Goal: Information Seeking & Learning: Learn about a topic

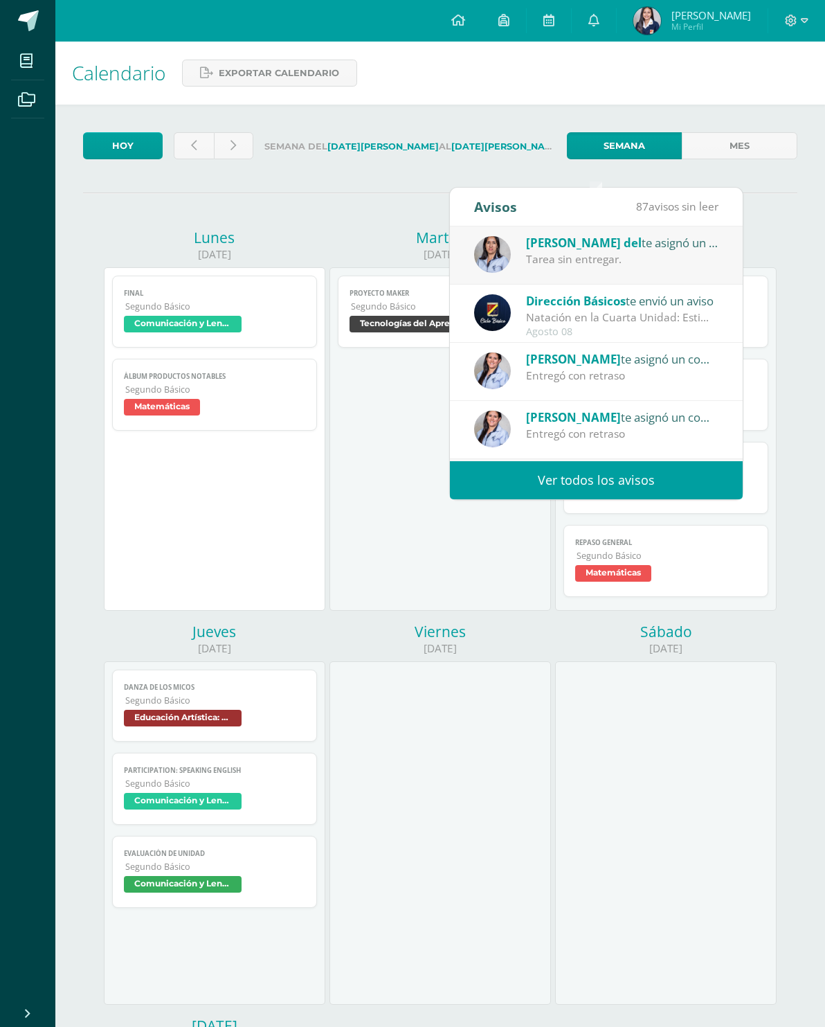
scroll to position [148, 0]
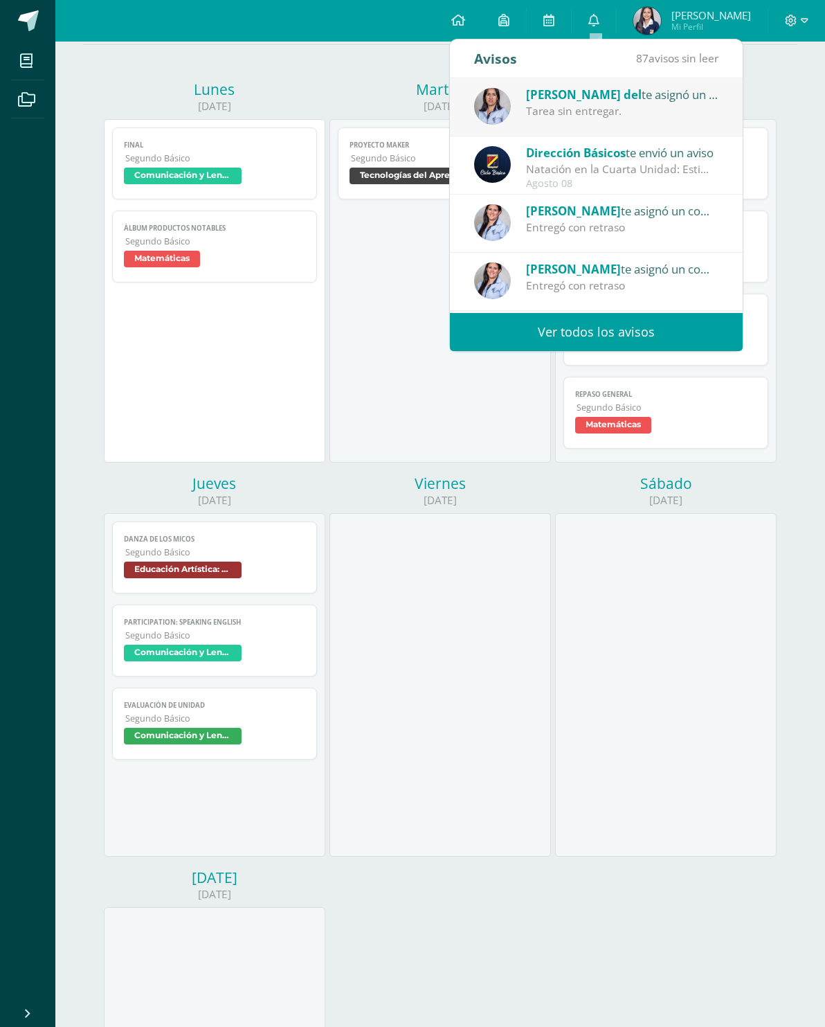
click at [648, 99] on div "[PERSON_NAME] del te asignó un comentario en 'Factorizando Trinomio Cuadrado Pe…" at bounding box center [622, 94] width 192 height 18
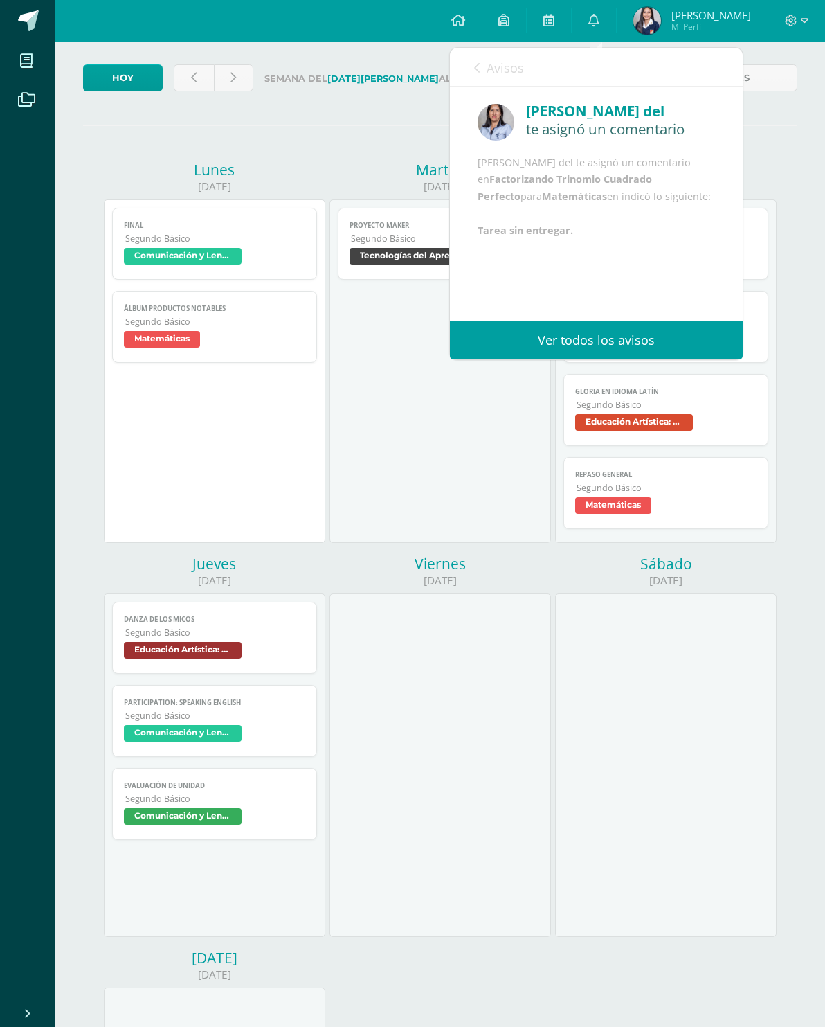
scroll to position [67, 0]
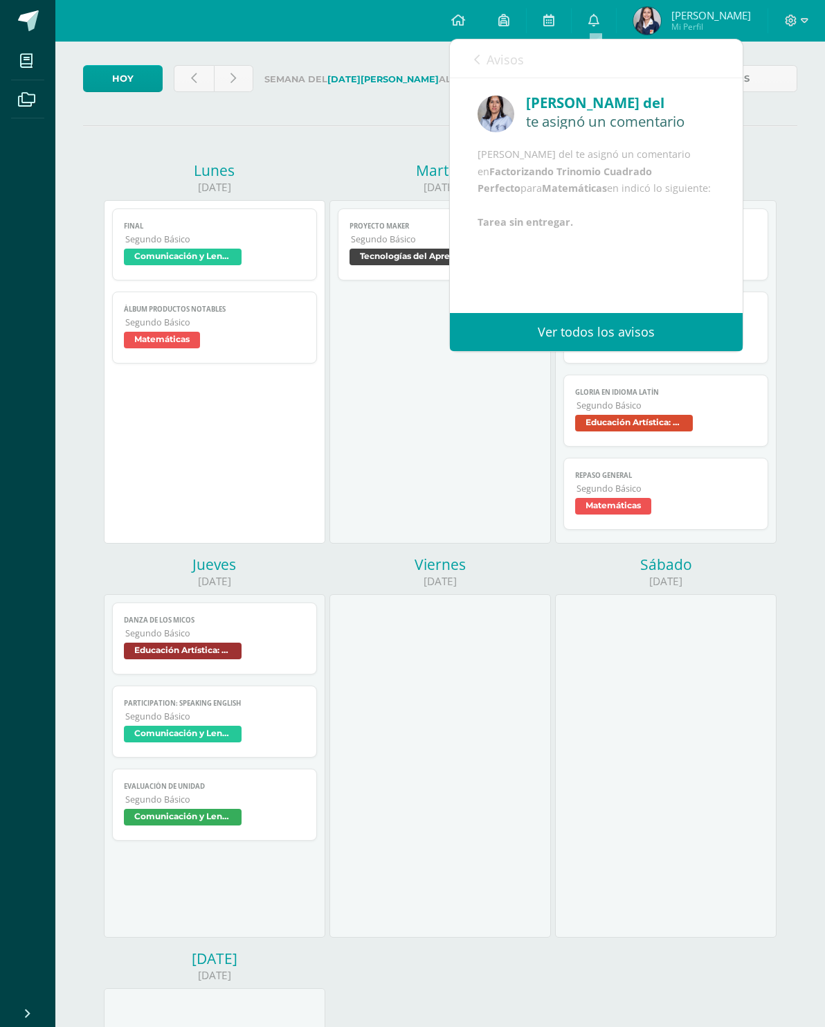
click at [490, 64] on span "Avisos" at bounding box center [505, 59] width 37 height 17
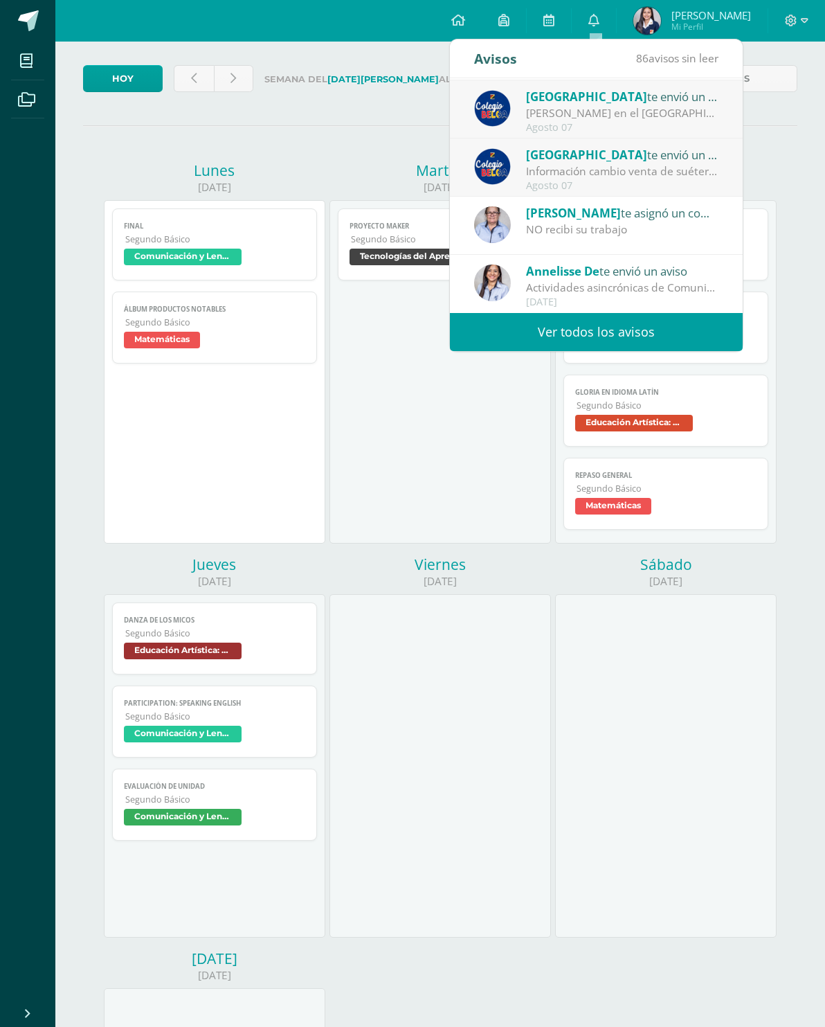
scroll to position [231, 0]
click at [816, 233] on div "[DATE] Semana del [DATE][PERSON_NAME] al [DATE][PERSON_NAME] Semana Mes [DATE] …" at bounding box center [440, 714] width 770 height 1354
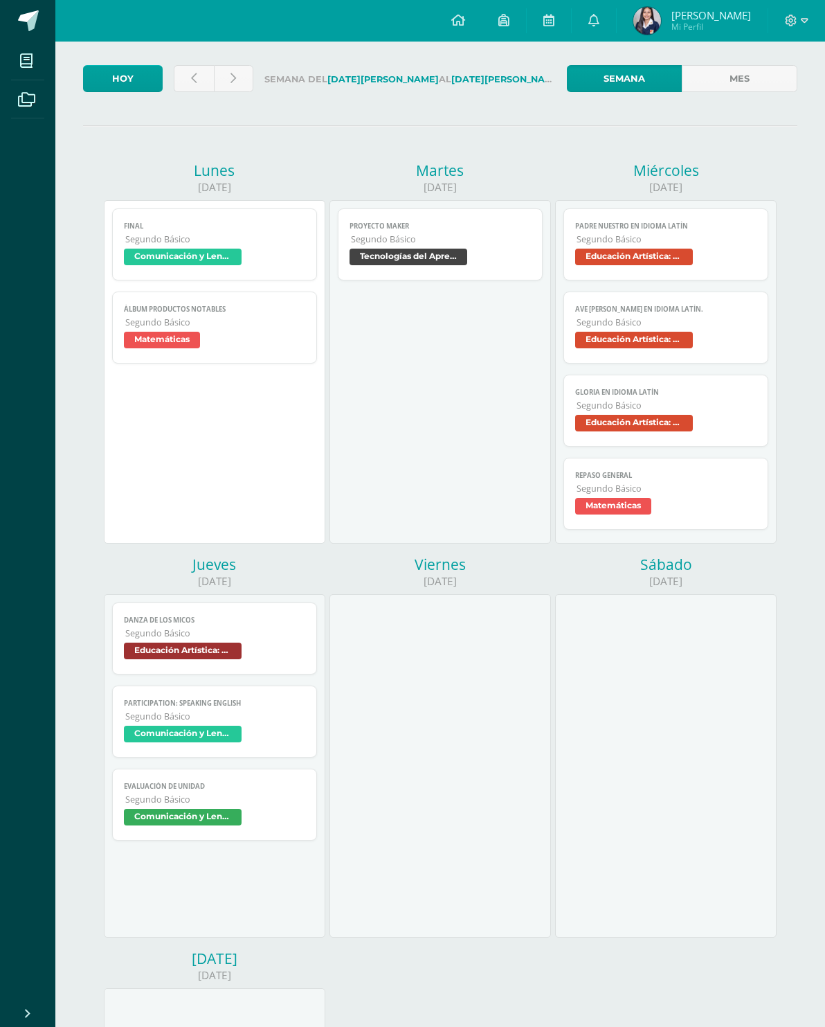
click at [791, 155] on div "[DATE] Final Comunicación y Lenguaje Idioma Extranjero Inglés Cargando contenid…" at bounding box center [440, 751] width 715 height 1223
click at [440, 245] on span "Segundo Básico" at bounding box center [440, 239] width 179 height 12
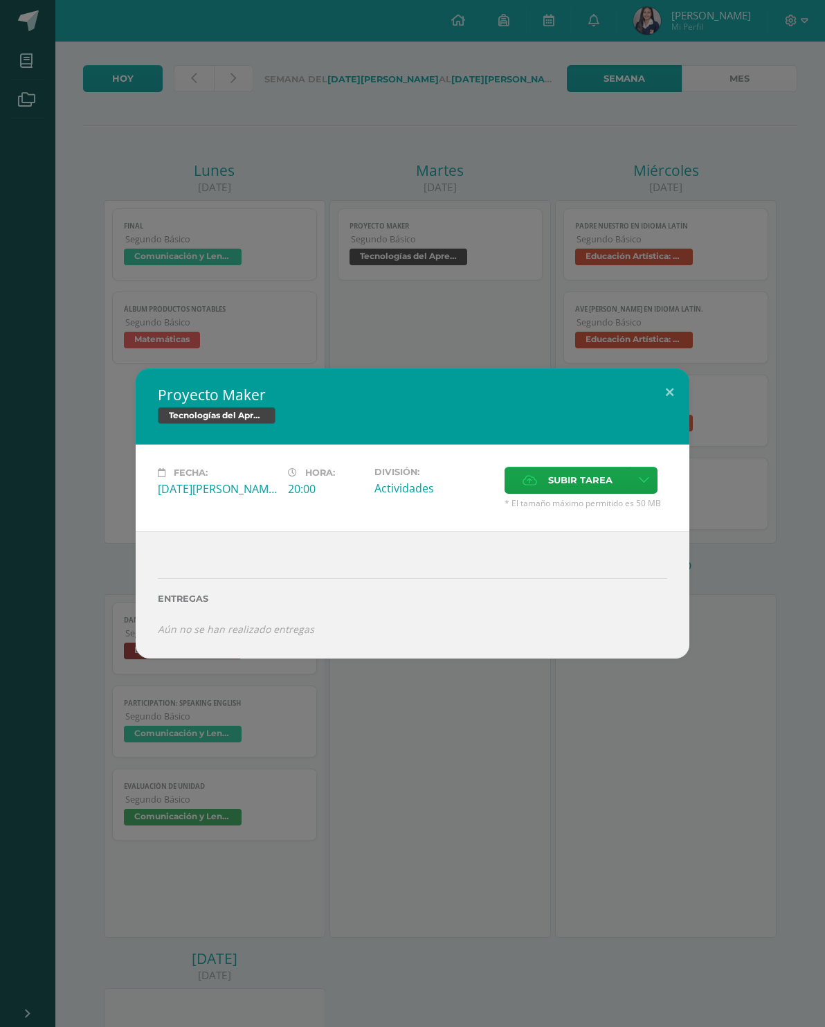
click at [668, 390] on div "Proyecto Maker Tecnologías del Aprendizaje y la Comunicación Fecha: [DATE][PERS…" at bounding box center [413, 512] width 554 height 289
click at [666, 412] on button at bounding box center [669, 391] width 39 height 47
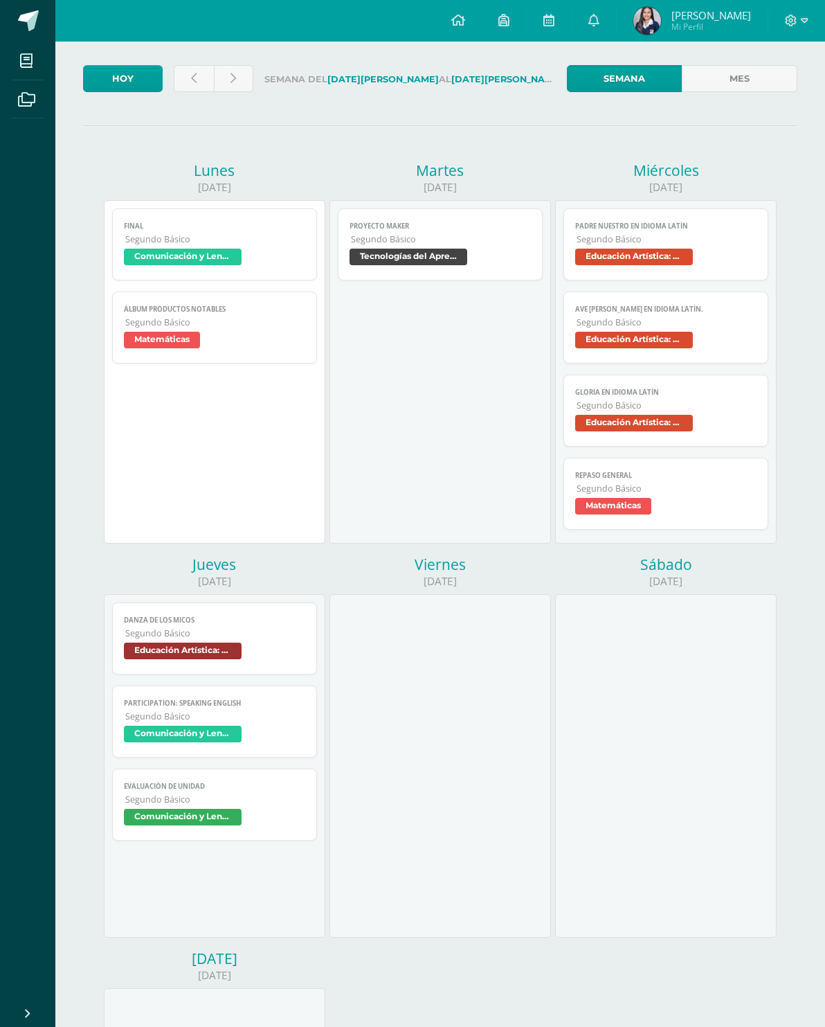
click at [674, 258] on span "Educación Artística: Teatro" at bounding box center [634, 257] width 118 height 17
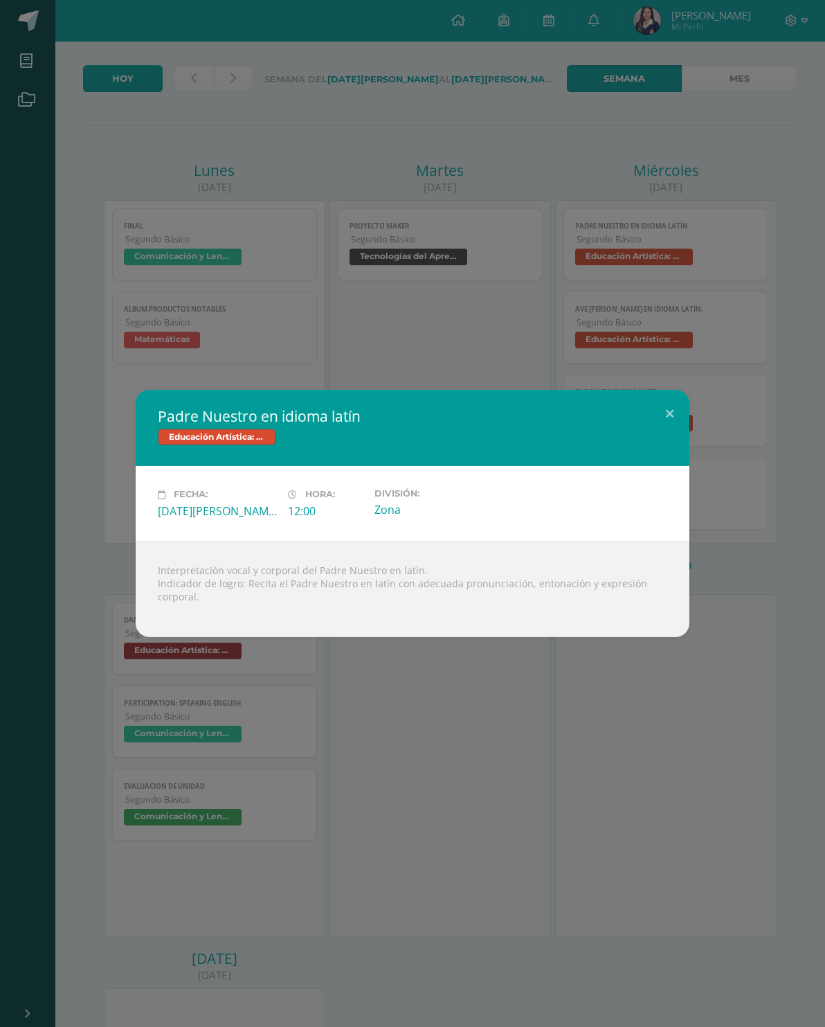
click at [662, 426] on button at bounding box center [669, 413] width 39 height 47
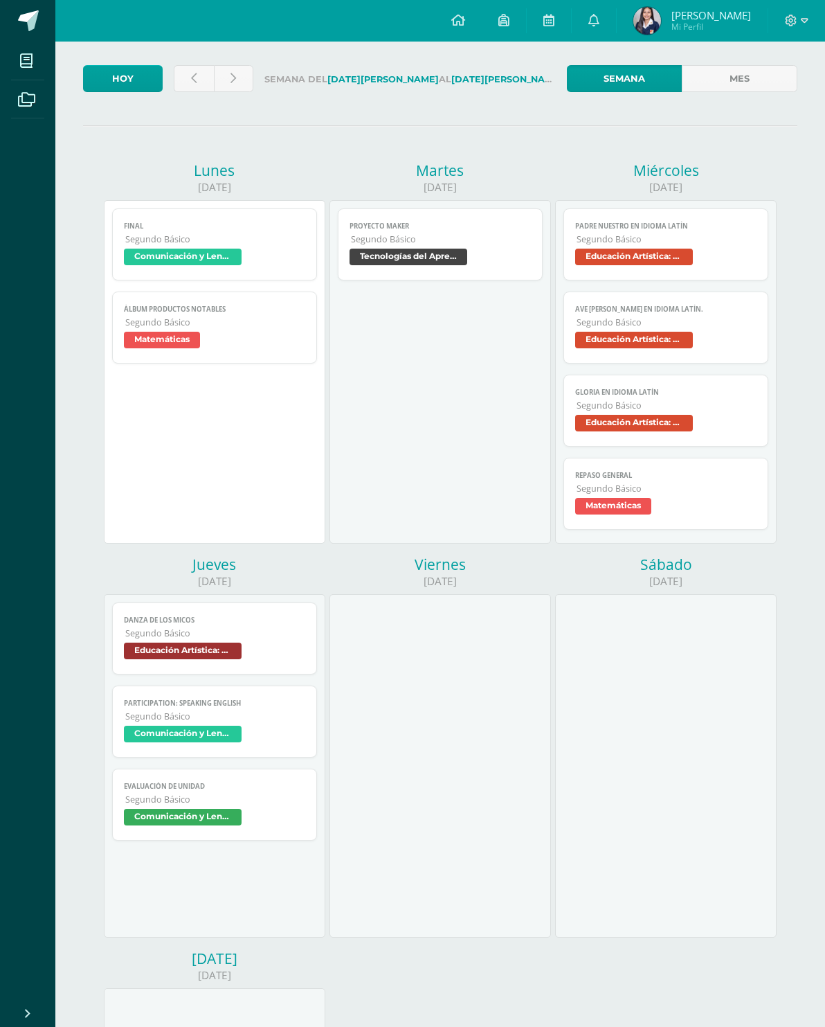
click at [627, 510] on span "Matemáticas" at bounding box center [613, 506] width 76 height 17
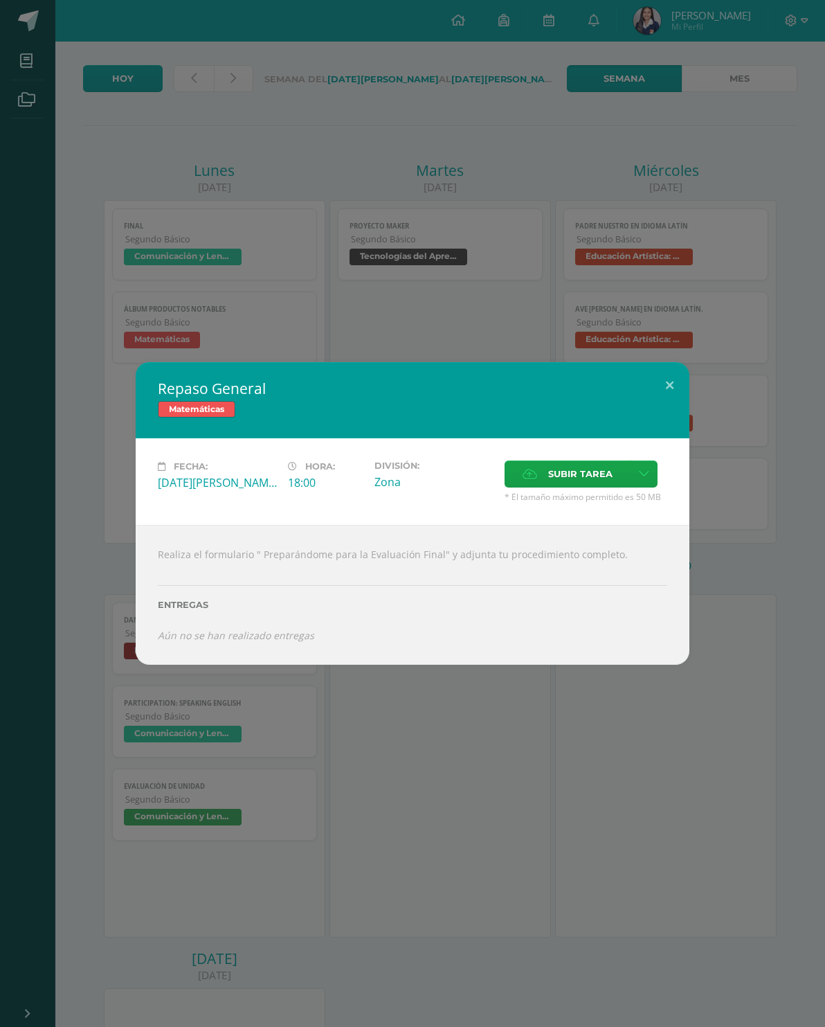
click at [675, 408] on button at bounding box center [669, 385] width 39 height 47
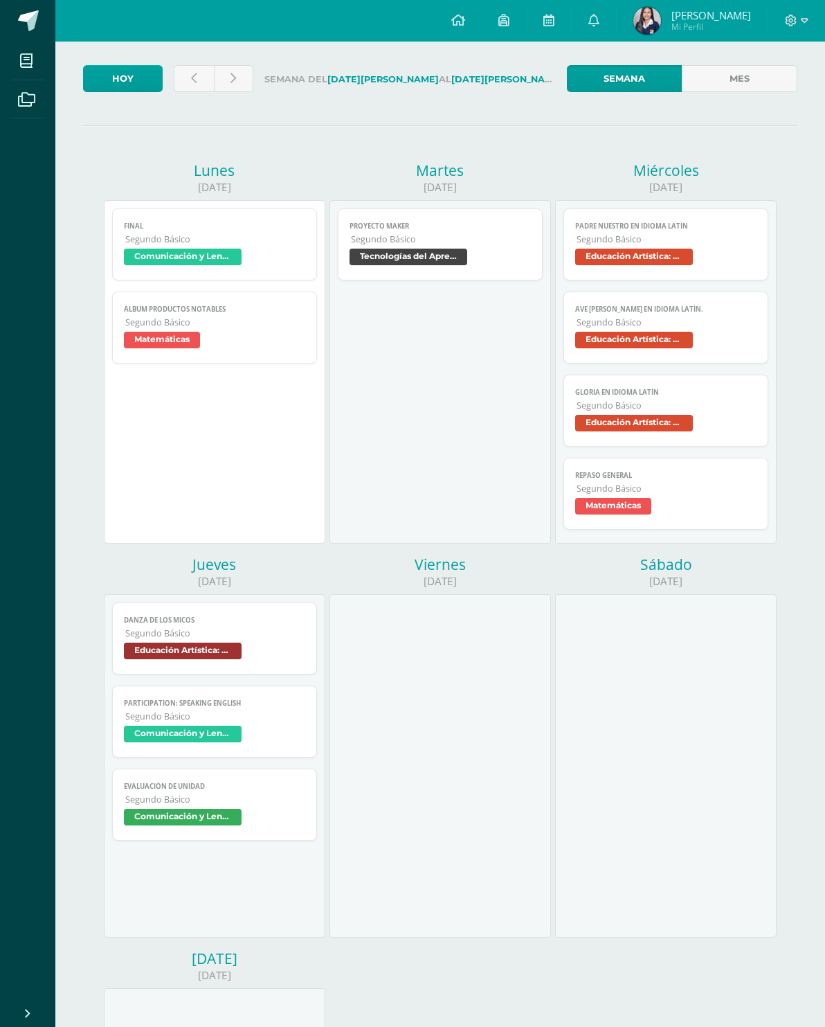
click at [128, 652] on span "Educación Artística: Educación Musical" at bounding box center [183, 651] width 118 height 17
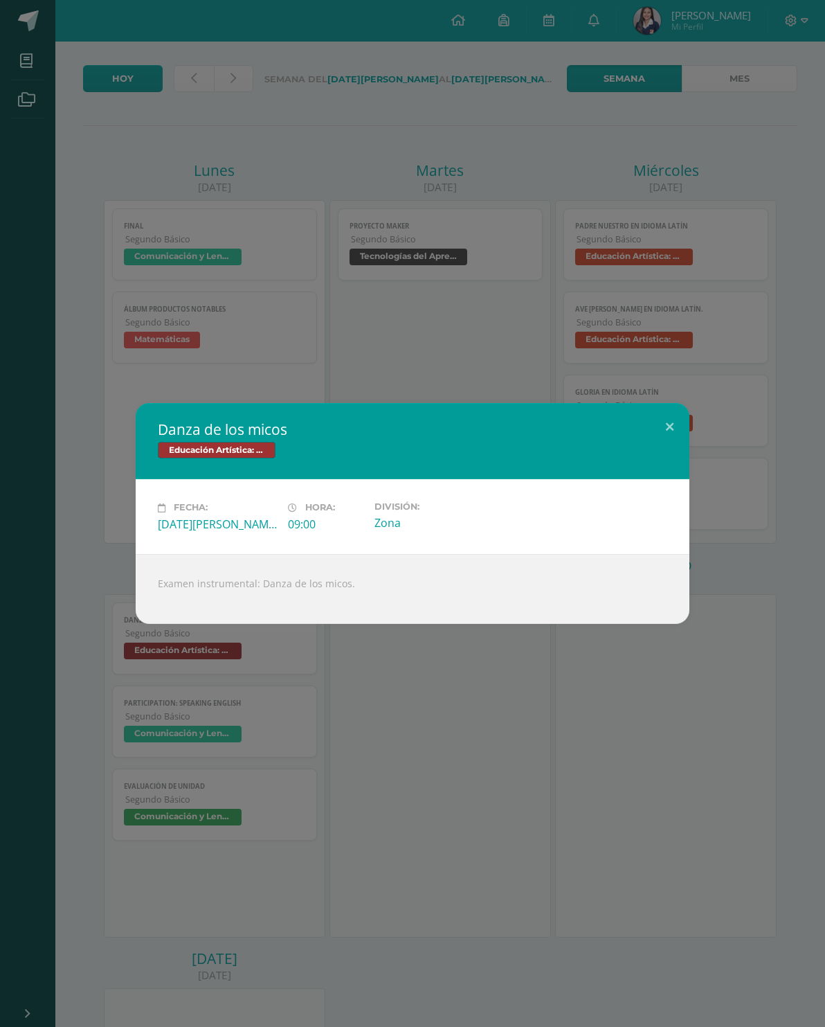
click at [670, 431] on button at bounding box center [669, 426] width 39 height 47
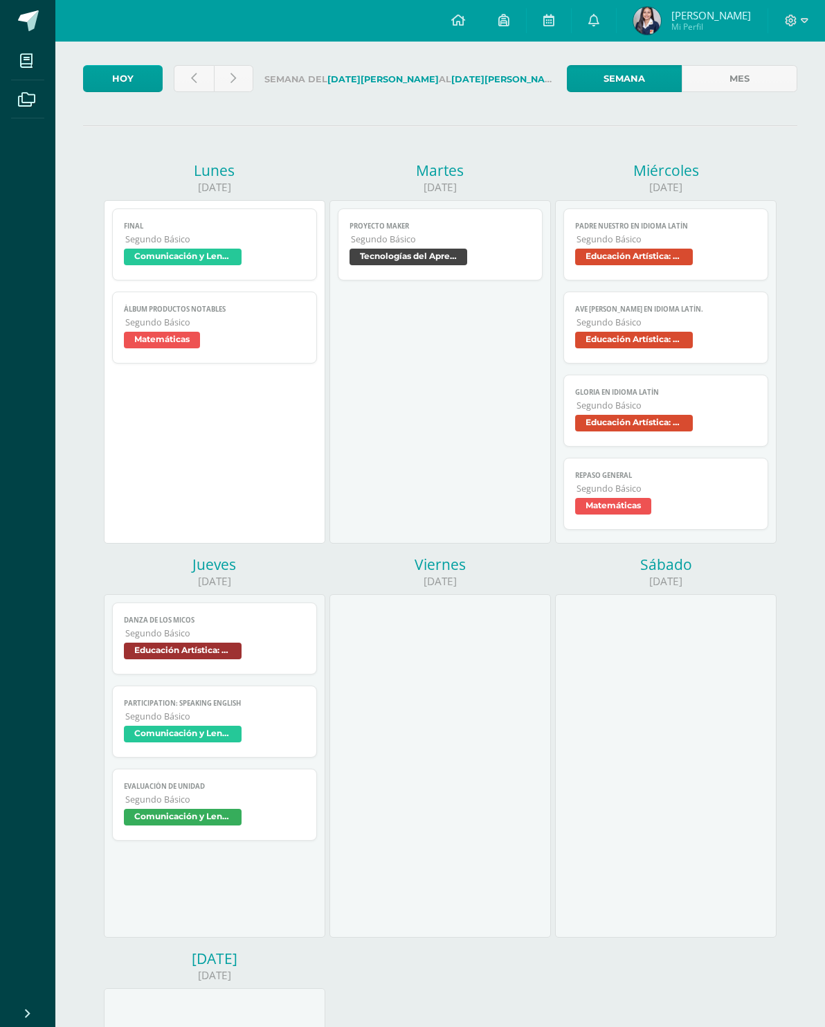
click at [218, 742] on span "Comunicación y Lenguaje Idioma Extranjero Inglés" at bounding box center [183, 734] width 118 height 17
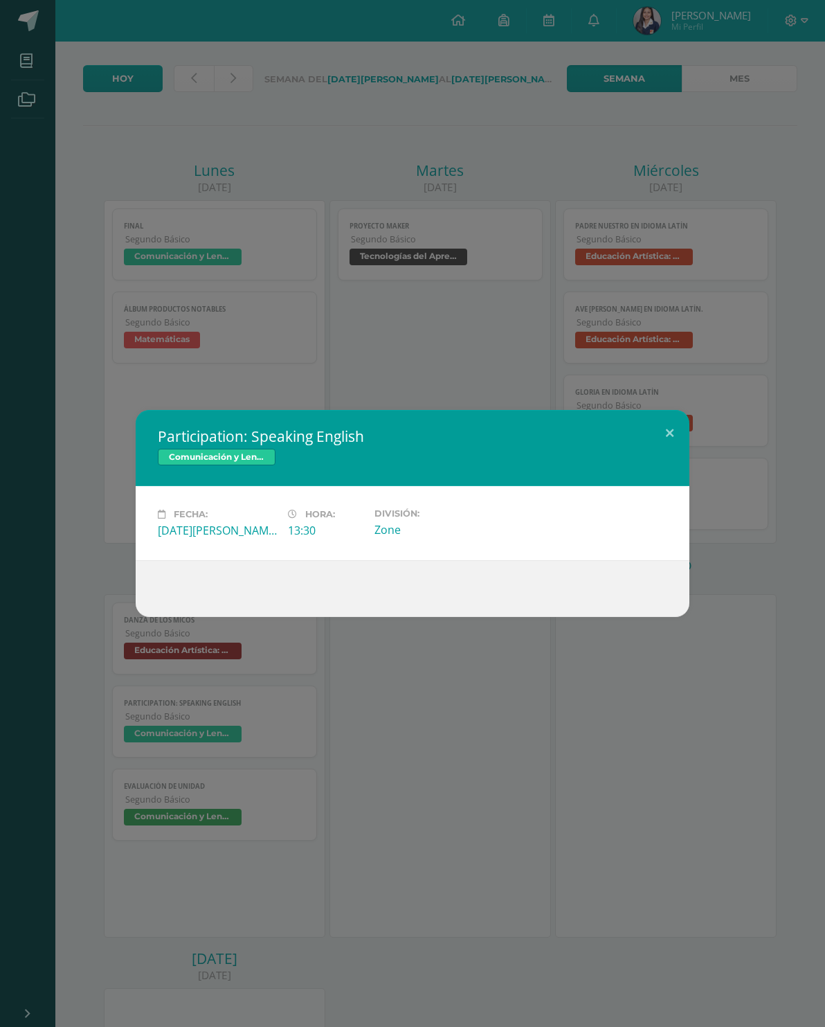
click at [674, 445] on button at bounding box center [669, 433] width 39 height 47
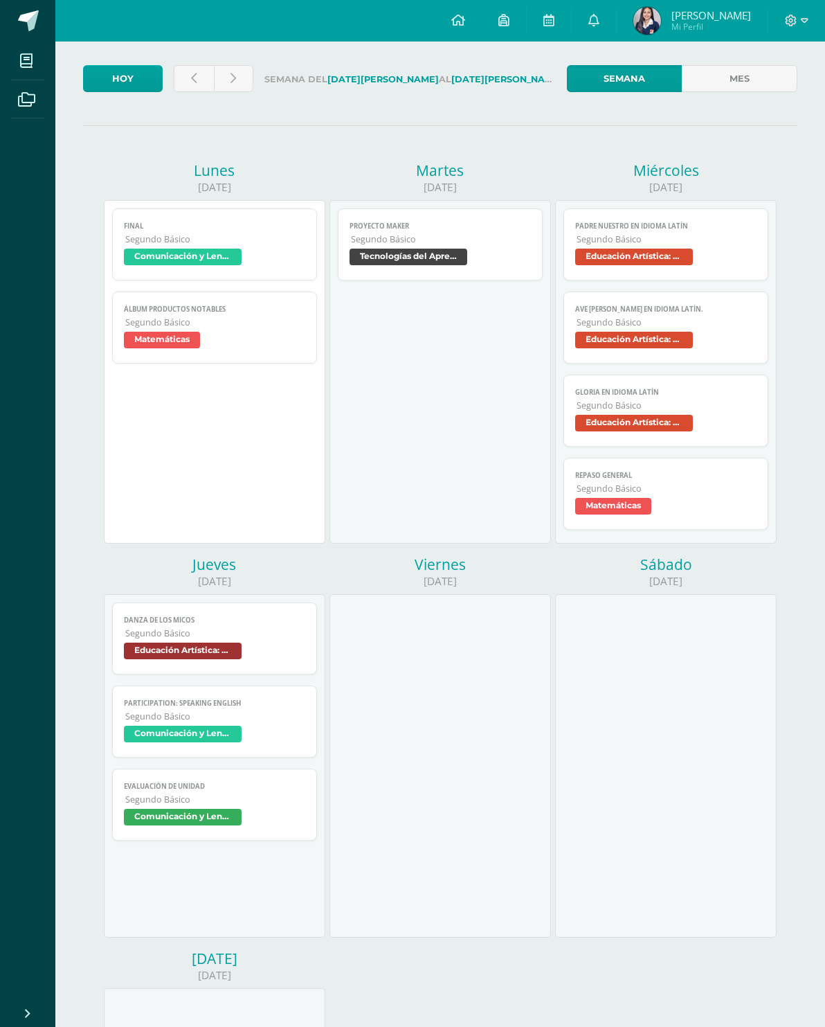
scroll to position [0, 0]
